Goal: Transaction & Acquisition: Purchase product/service

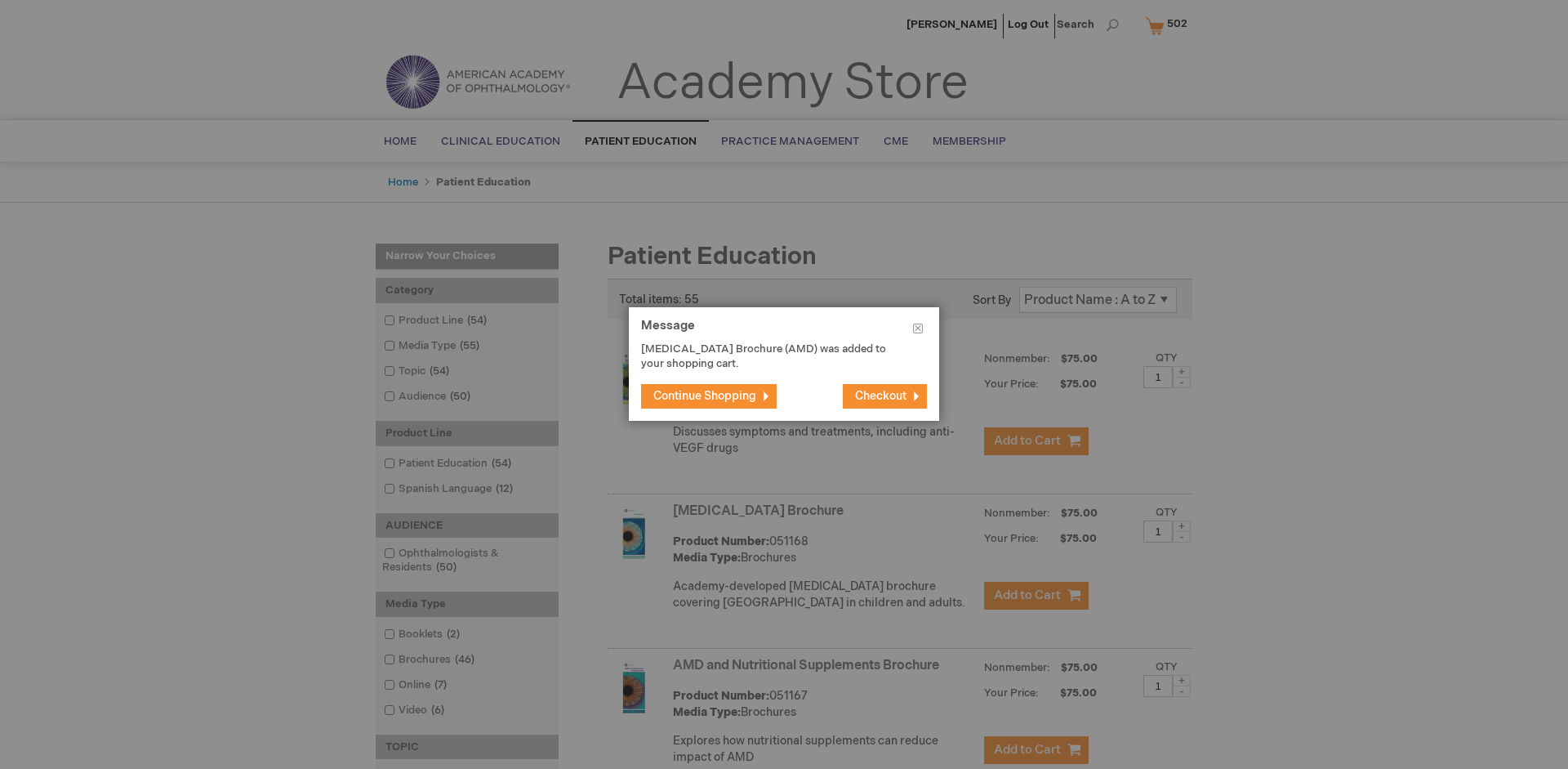
click at [705, 395] on span "Continue Shopping" at bounding box center [705, 396] width 103 height 14
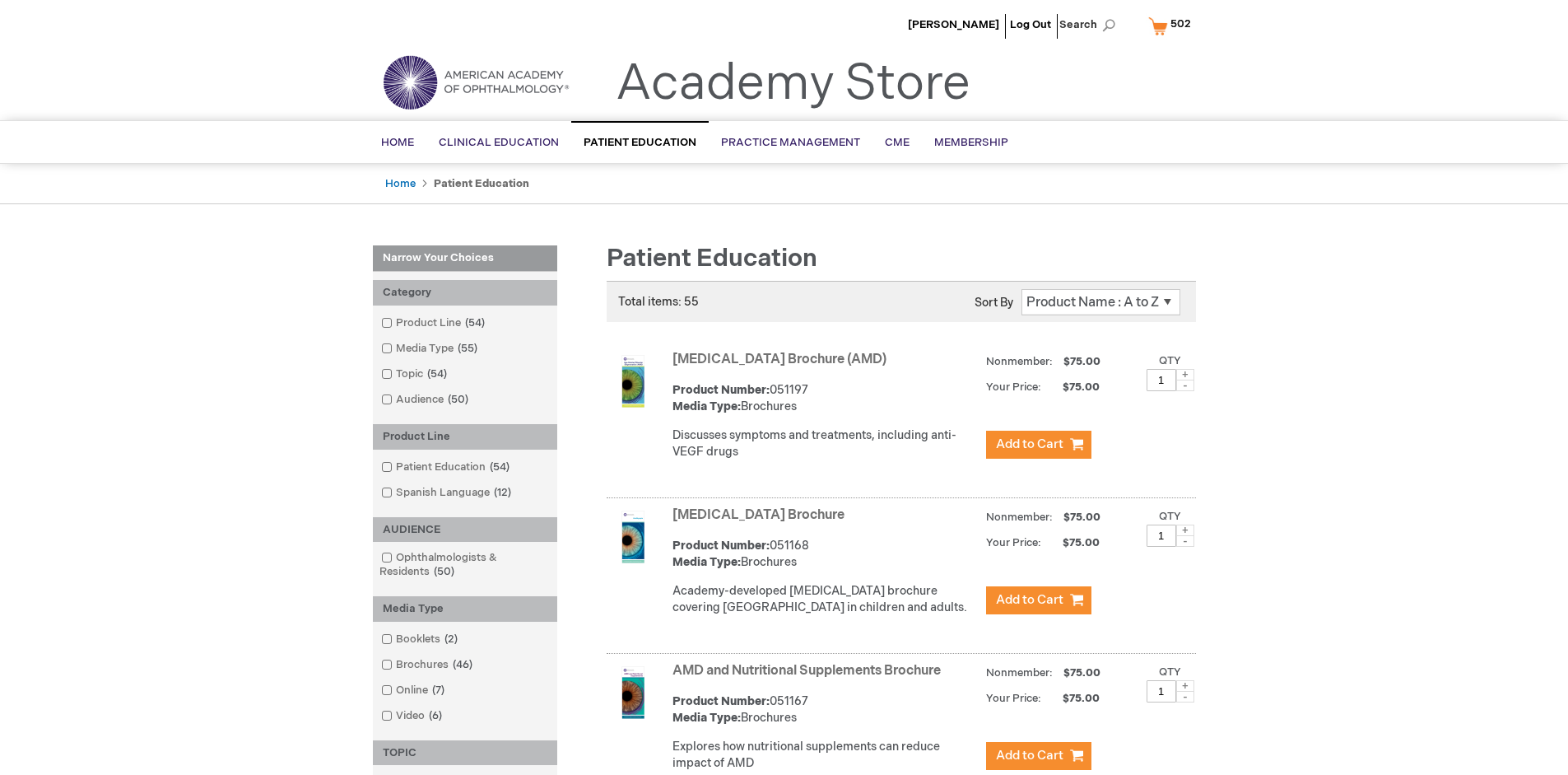
click at [810, 679] on link "AMD and Nutritional Supplements Brochure" at bounding box center [806, 670] width 269 height 15
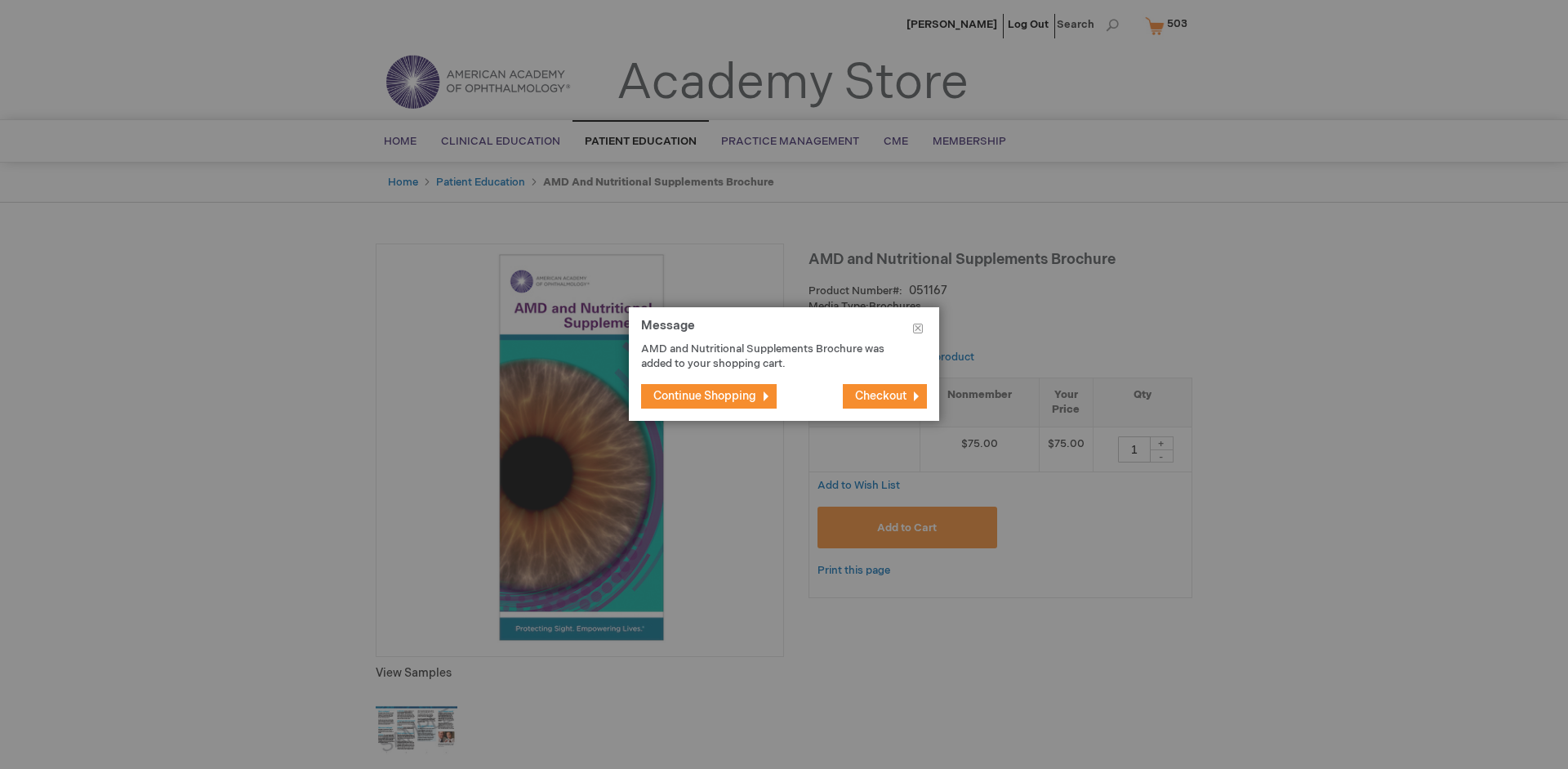
click at [705, 395] on span "Continue Shopping" at bounding box center [705, 396] width 103 height 14
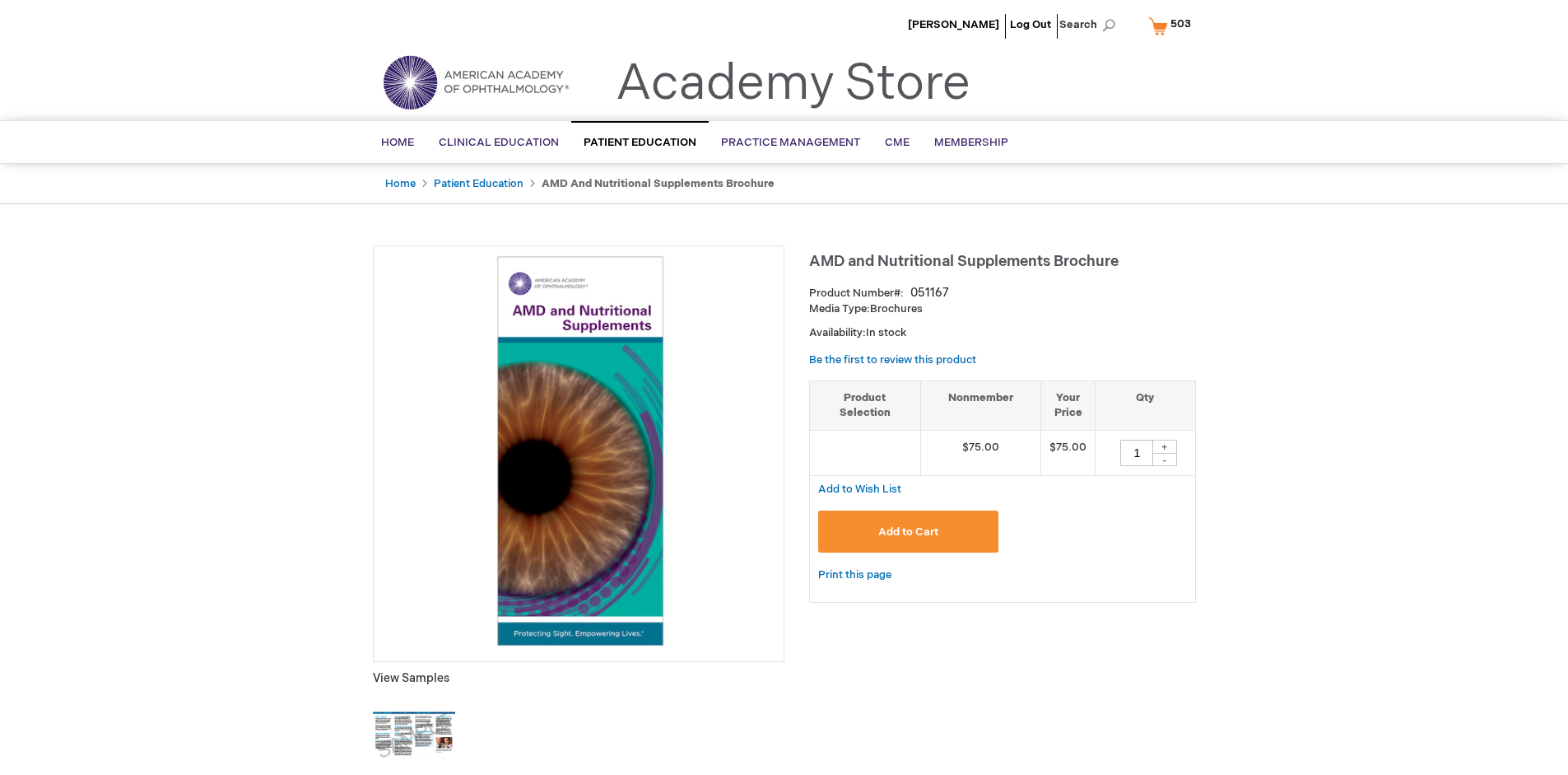
click at [1172, 25] on span "503" at bounding box center [1180, 23] width 21 height 13
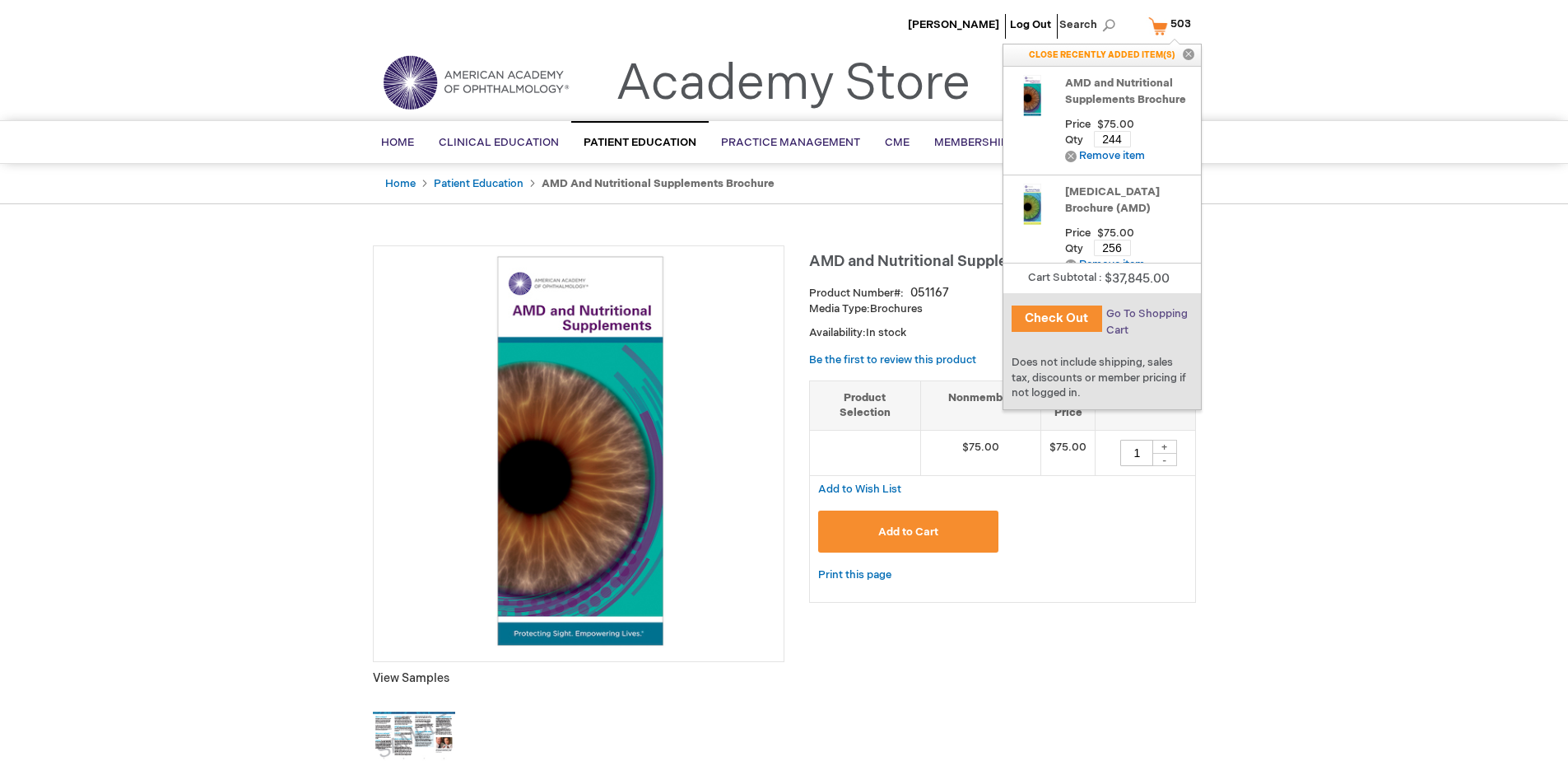
click at [1145, 314] on span "Go To Shopping Cart" at bounding box center [1147, 322] width 82 height 30
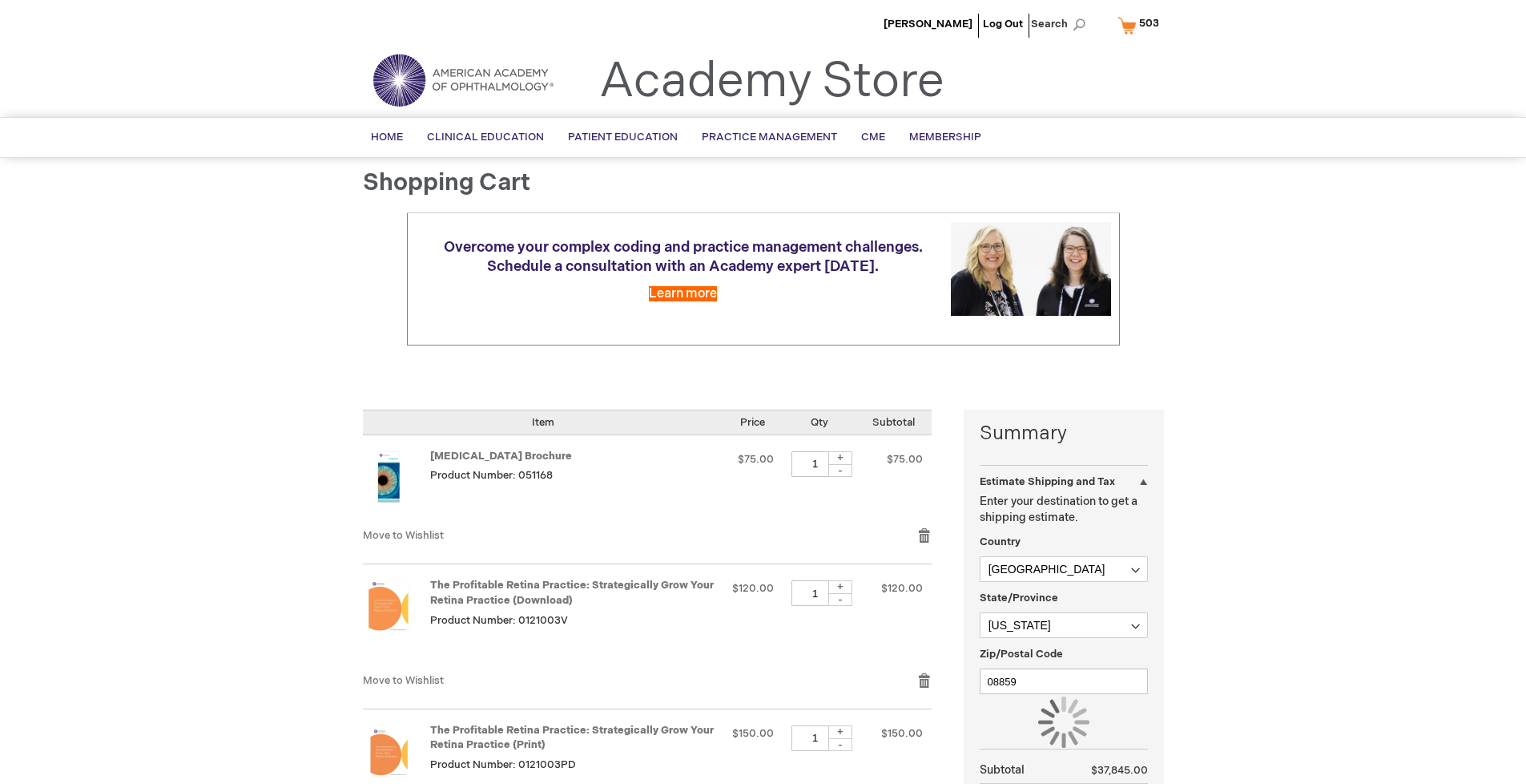
select select "US"
select select "41"
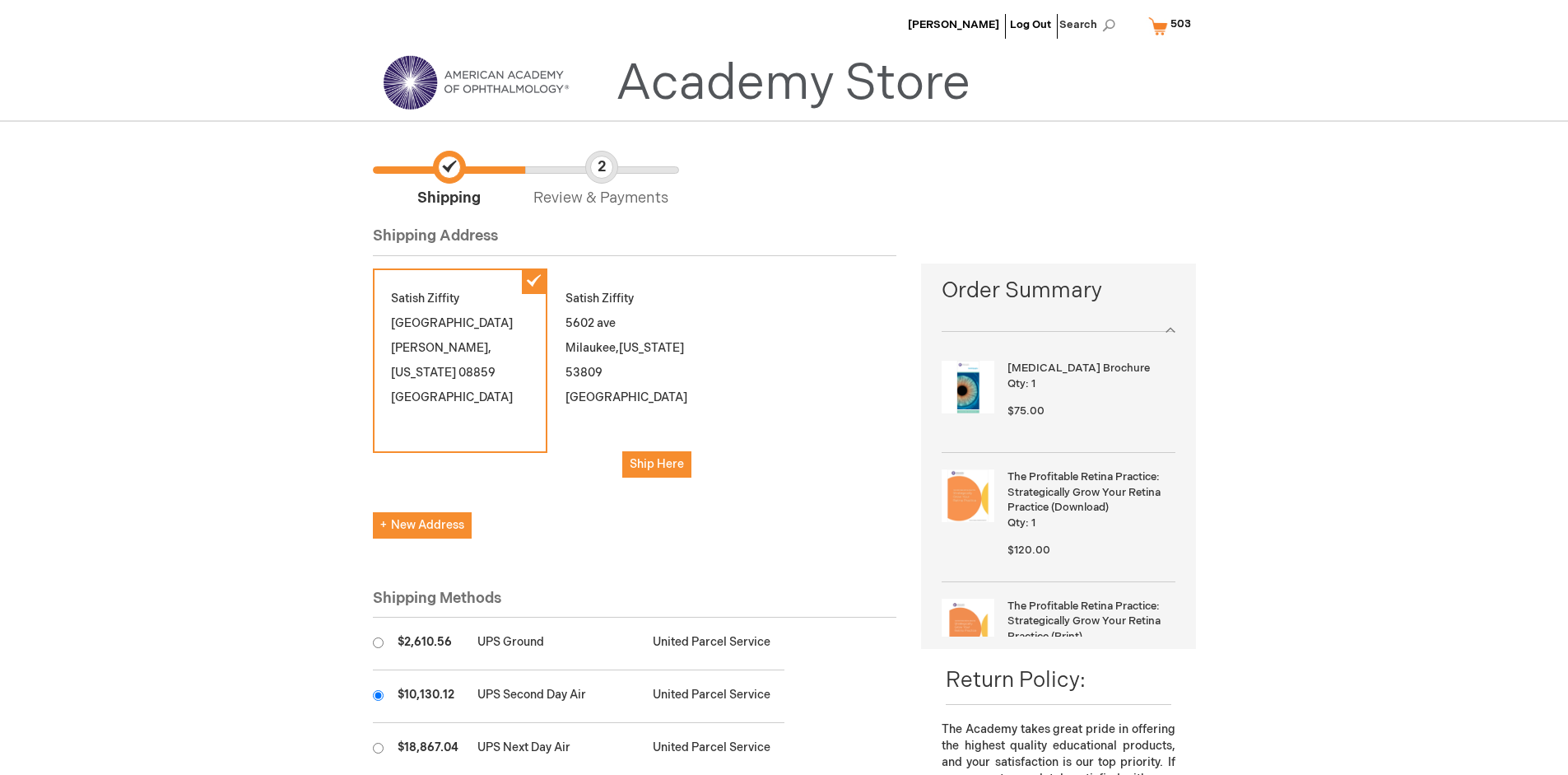
click at [378, 695] on input "radio" at bounding box center [379, 695] width 11 height 11
